Goal: Task Accomplishment & Management: Manage account settings

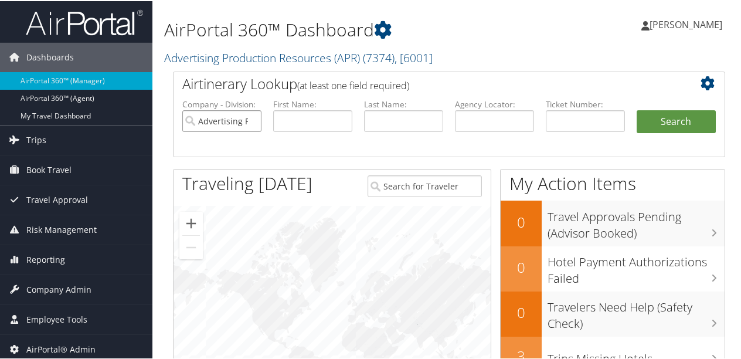
click at [252, 120] on input "Advertising Production Resources (APR)" at bounding box center [221, 120] width 79 height 22
click at [466, 118] on input "text" at bounding box center [494, 120] width 79 height 22
type input "djztr7"
click at [637, 109] on button "Search" at bounding box center [676, 120] width 79 height 23
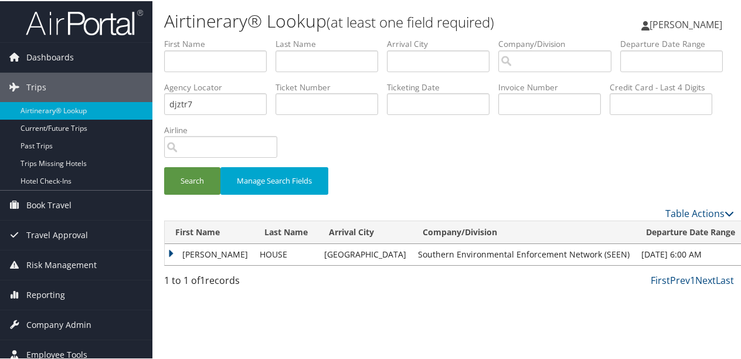
click at [170, 254] on td "JASON ALLEN" at bounding box center [209, 253] width 89 height 21
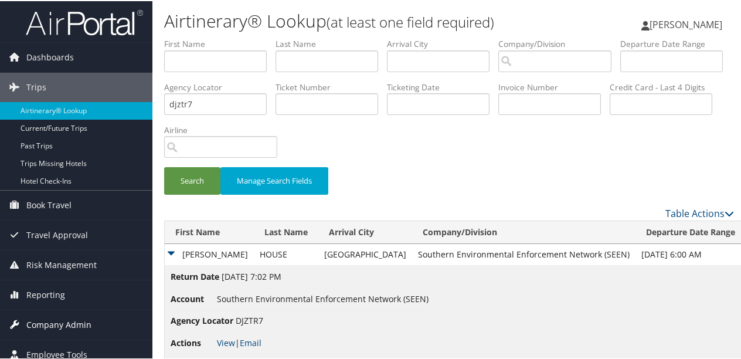
click at [59, 321] on span "Company Admin" at bounding box center [58, 323] width 65 height 29
click at [73, 341] on link "Company Information" at bounding box center [76, 347] width 153 height 18
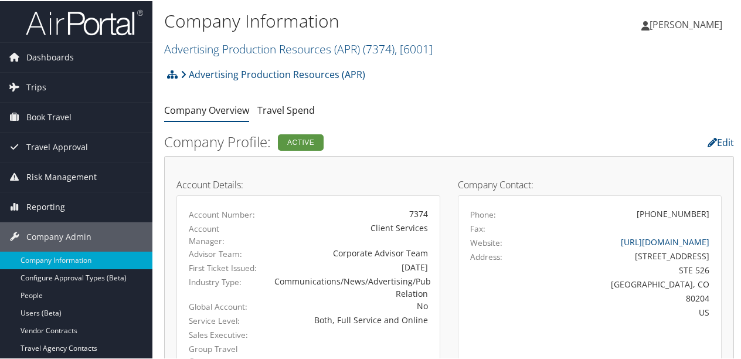
click at [444, 49] on h2 "Advertising Production Resources (APR) ( 7374 ) , [ 6001 ]" at bounding box center [354, 47] width 380 height 20
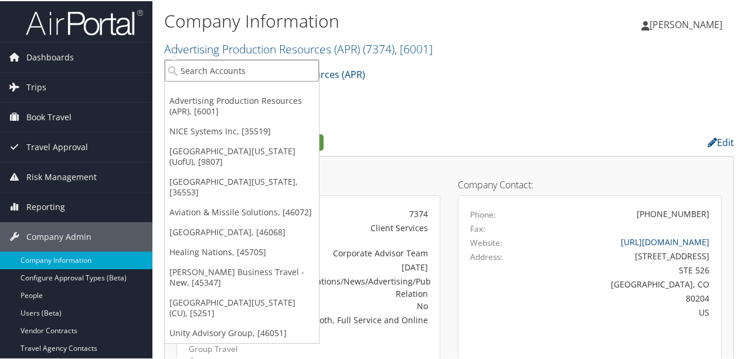
click at [224, 65] on input "search" at bounding box center [242, 70] width 154 height 22
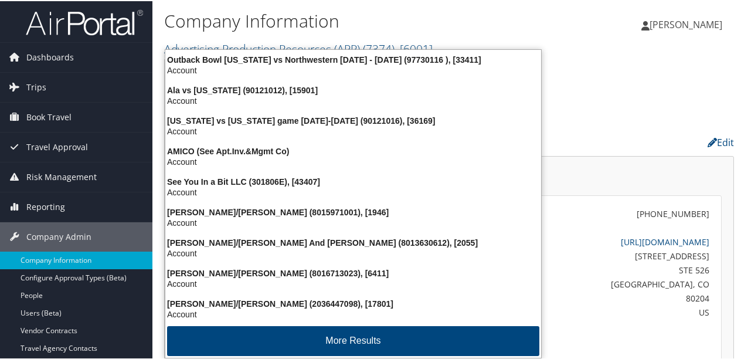
type input "seen"
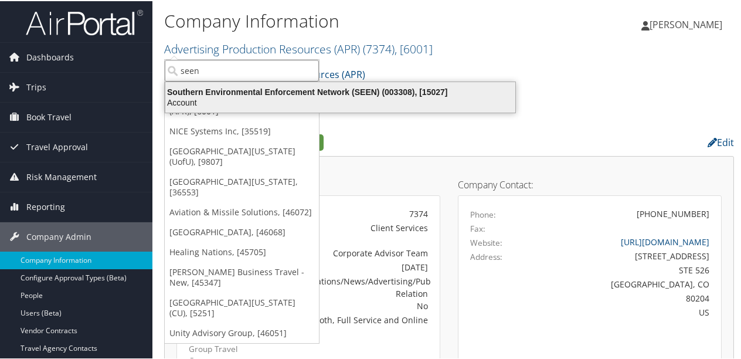
click at [236, 93] on div "Southern Environmental Enforcement Network (SEEN) (003308), [15027]" at bounding box center [340, 91] width 364 height 11
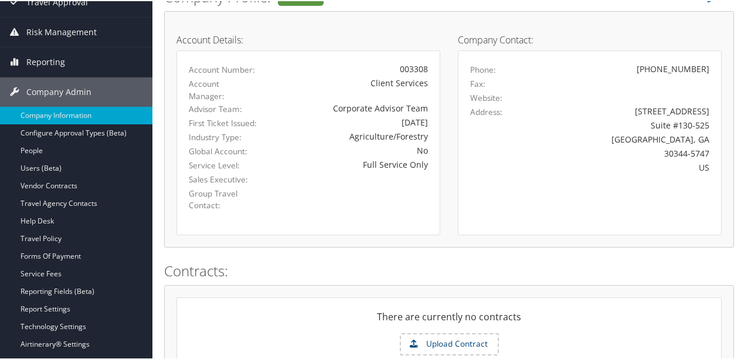
scroll to position [150, 0]
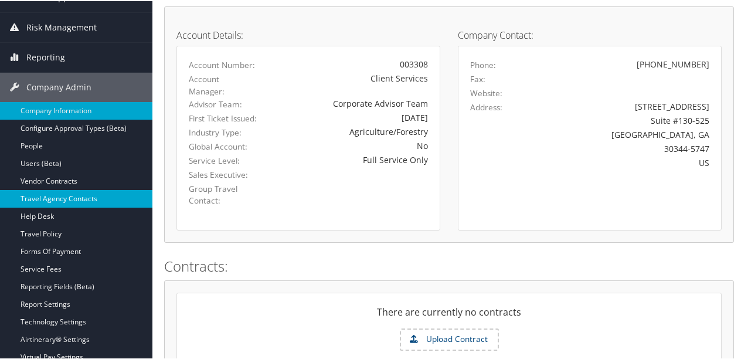
click at [48, 191] on link "Travel Agency Contacts" at bounding box center [76, 198] width 153 height 18
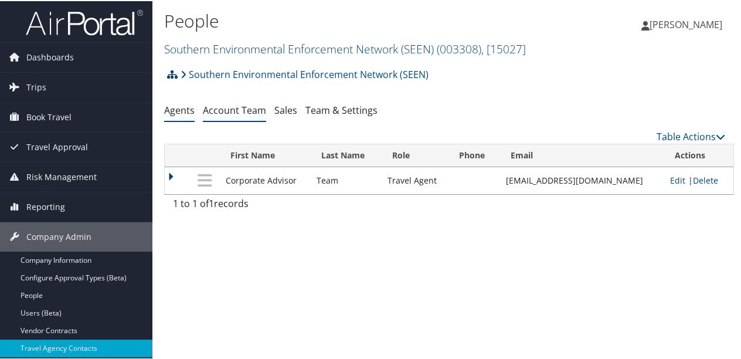
click at [220, 109] on link "Account Team" at bounding box center [234, 109] width 63 height 13
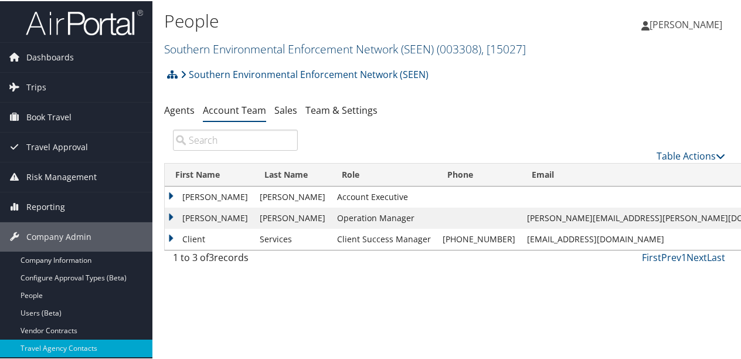
click at [269, 45] on link "Southern Environmental Enforcement Network (SEEN) ( 003308 ) , [ 15027 ]" at bounding box center [345, 48] width 362 height 16
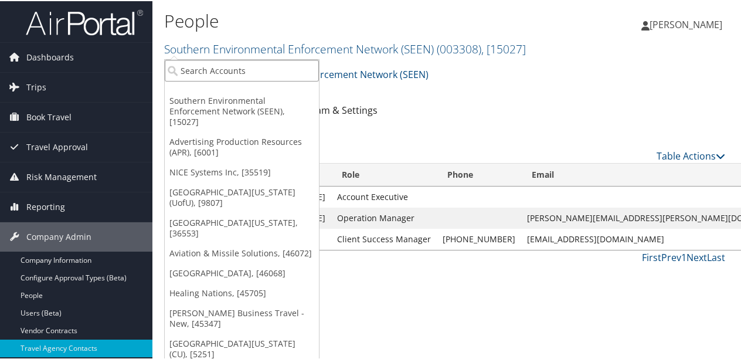
click at [242, 70] on input "search" at bounding box center [242, 70] width 154 height 22
type input "ggg"
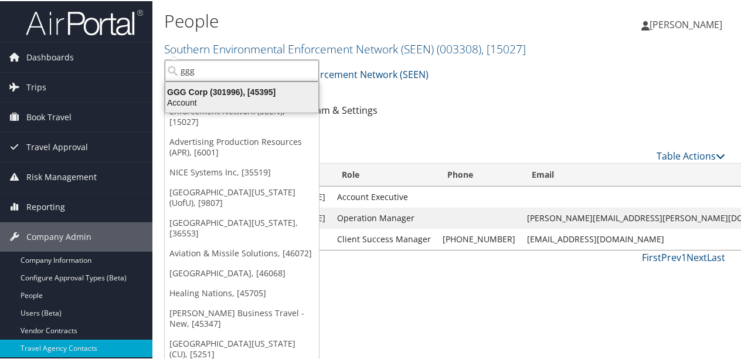
click at [250, 94] on div "GGG Corp (301996), [45395]" at bounding box center [241, 91] width 167 height 11
